Goal: Task Accomplishment & Management: Manage account settings

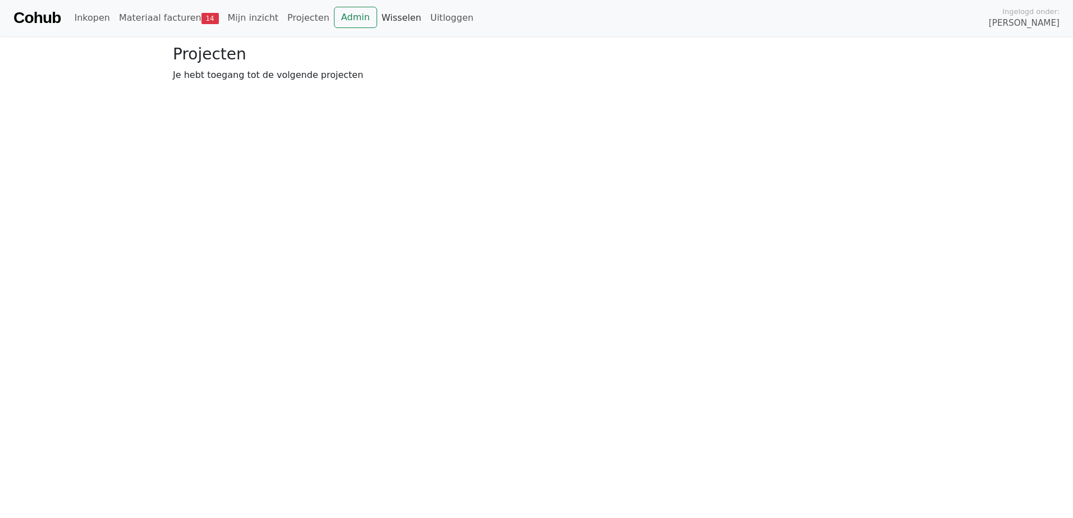
click at [382, 19] on link "Wisselen" at bounding box center [401, 18] width 49 height 22
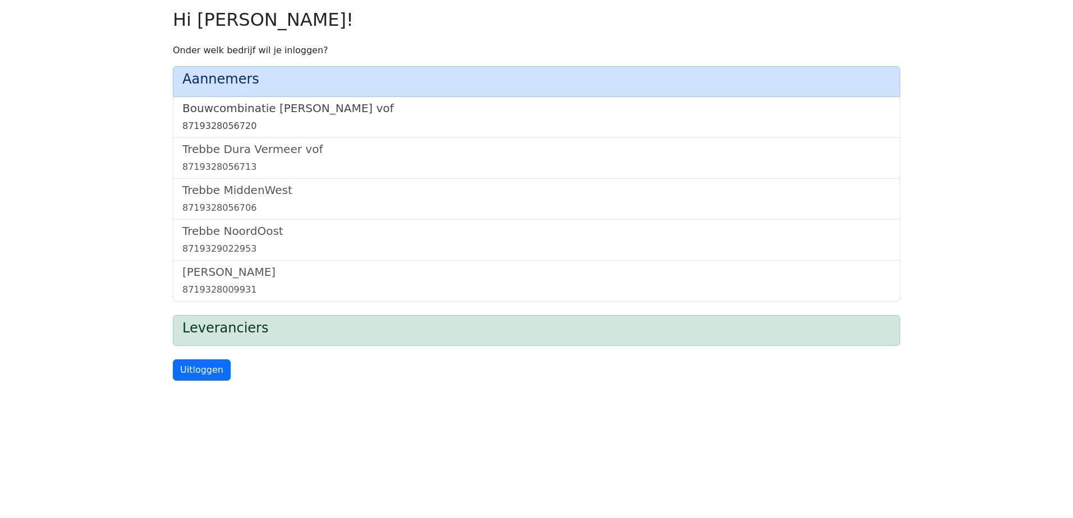
click at [334, 105] on h5 "Bouwcombinatie [PERSON_NAME] vof" at bounding box center [536, 108] width 708 height 13
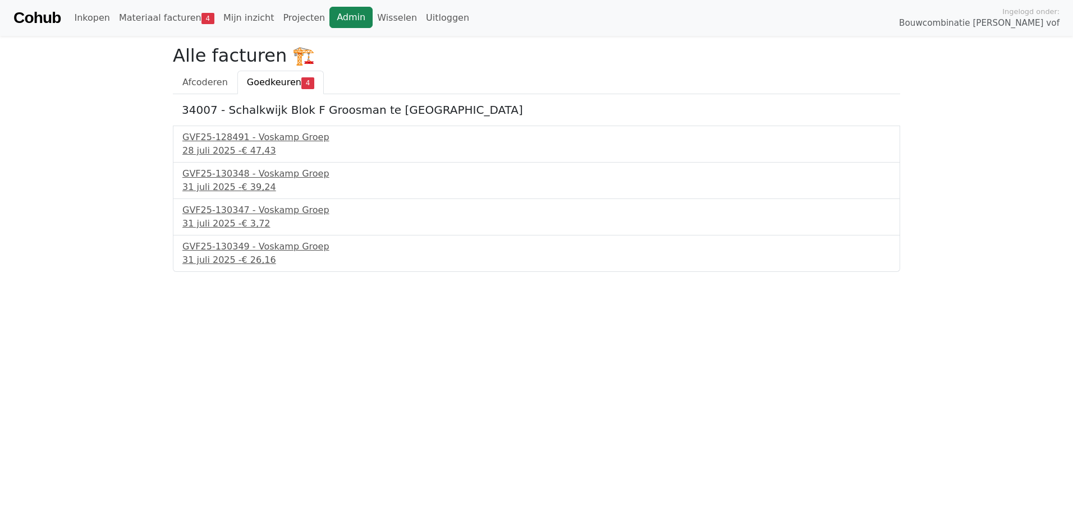
click at [329, 9] on link "Admin" at bounding box center [350, 17] width 43 height 21
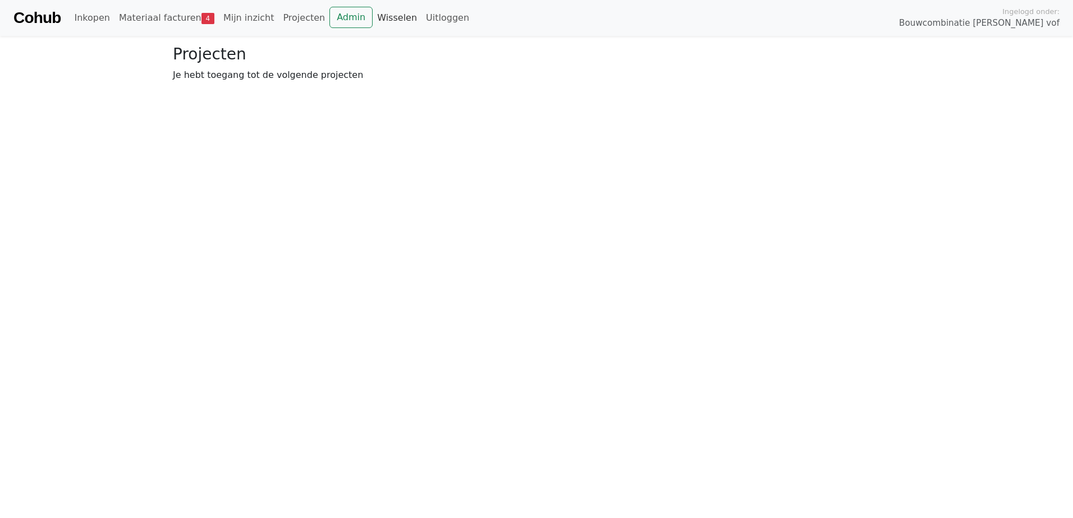
click at [376, 11] on link "Wisselen" at bounding box center [397, 18] width 49 height 22
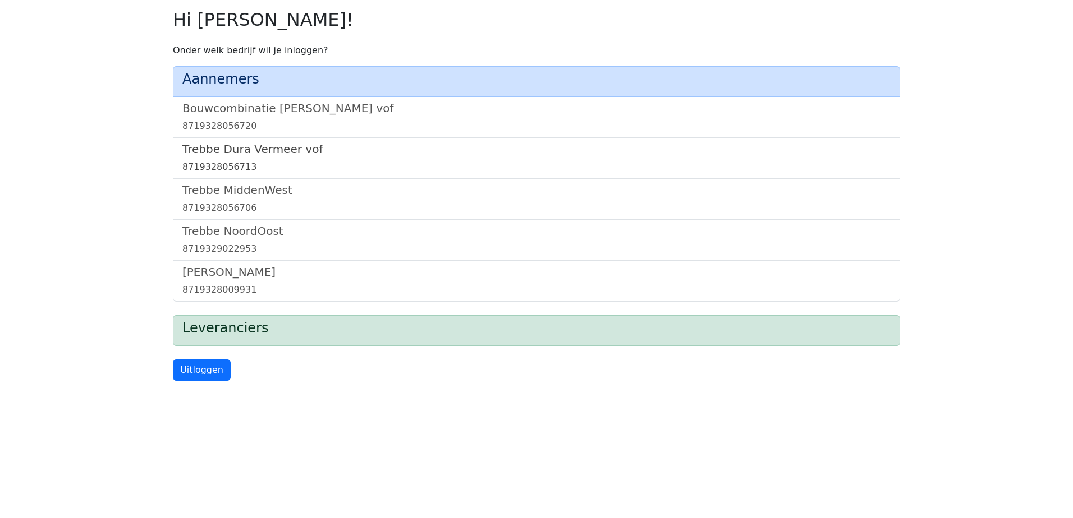
click at [258, 151] on h5 "Trebbe Dura Vermeer vof" at bounding box center [536, 149] width 708 height 13
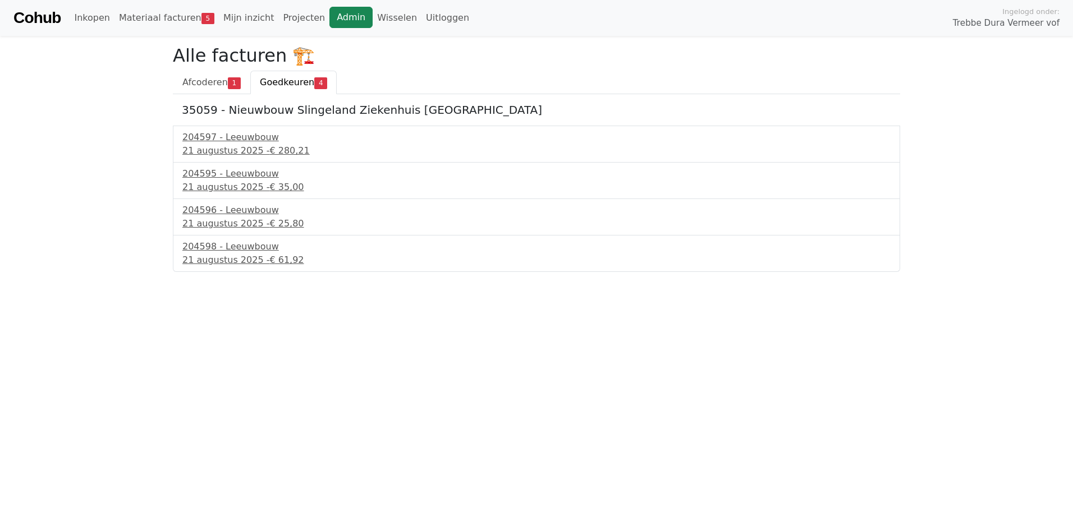
click at [330, 18] on link "Admin" at bounding box center [350, 17] width 43 height 21
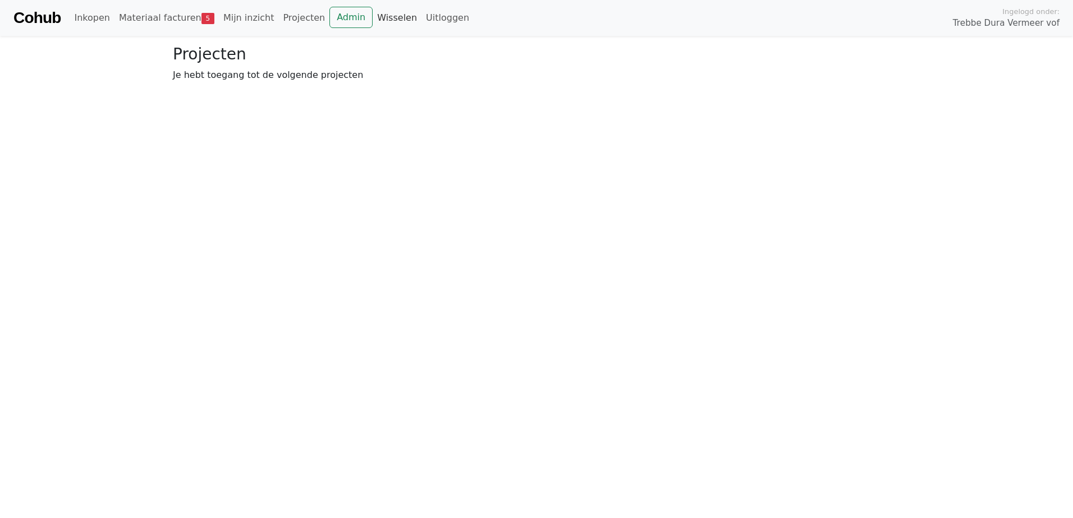
click at [373, 16] on link "Wisselen" at bounding box center [397, 18] width 49 height 22
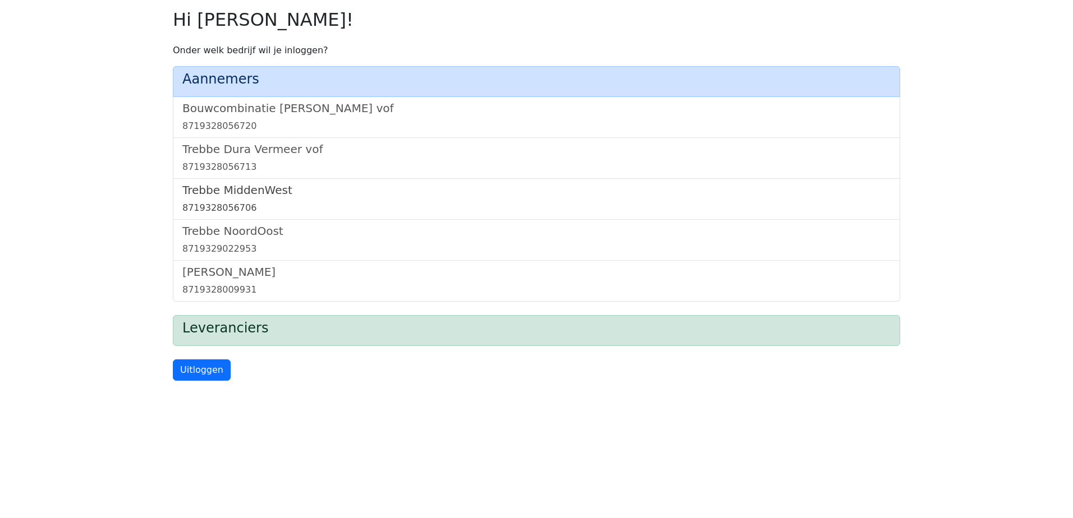
click at [231, 194] on h5 "Trebbe MiddenWest" at bounding box center [536, 189] width 708 height 13
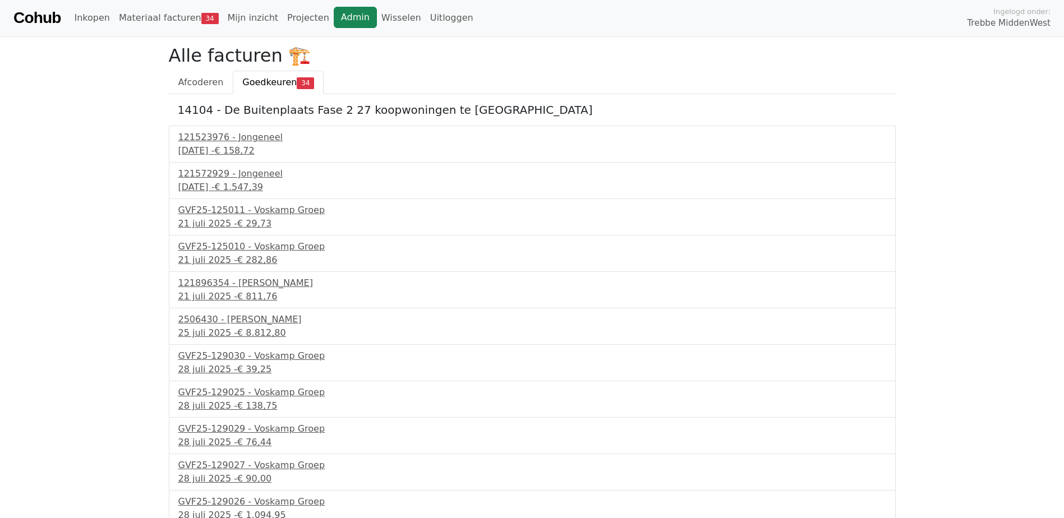
click at [334, 20] on link "Admin" at bounding box center [355, 17] width 43 height 21
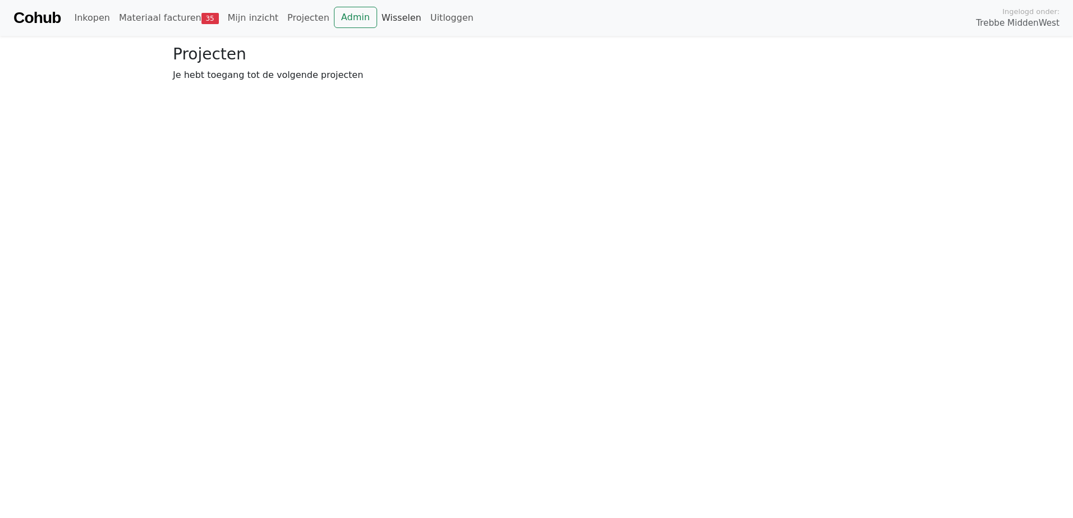
click at [377, 23] on link "Wisselen" at bounding box center [401, 18] width 49 height 22
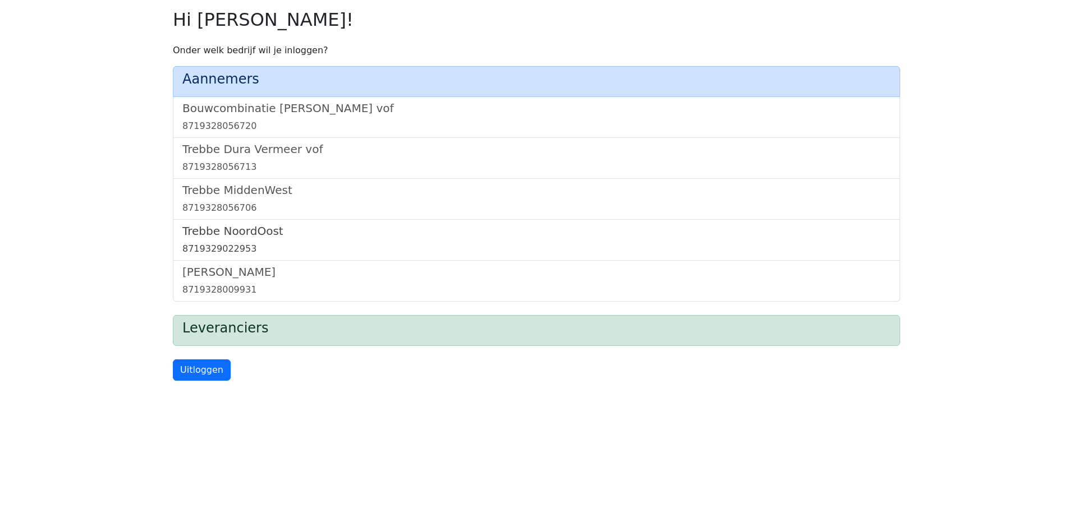
click at [233, 228] on h5 "Trebbe NoordOost" at bounding box center [536, 230] width 708 height 13
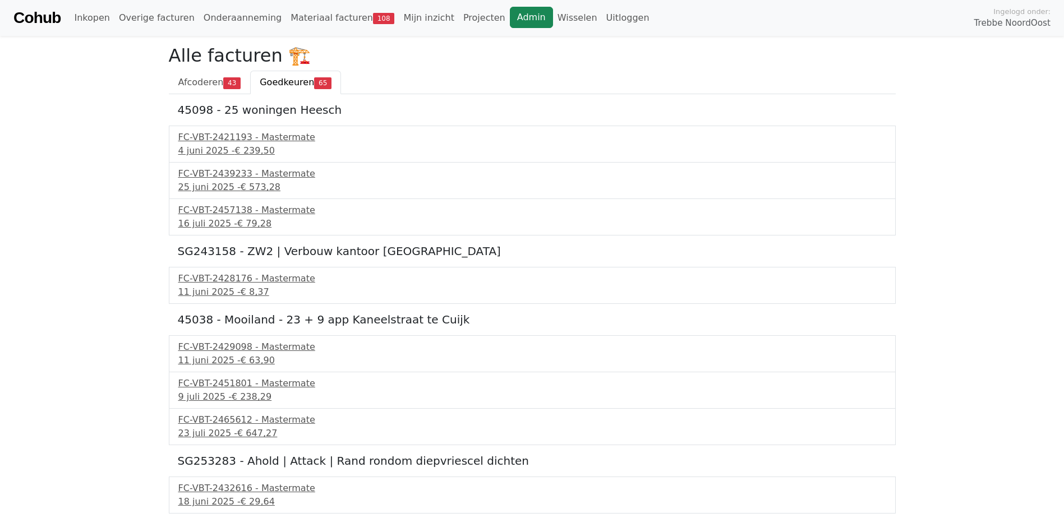
click at [510, 23] on link "Admin" at bounding box center [531, 17] width 43 height 21
